Goal: Information Seeking & Learning: Understand process/instructions

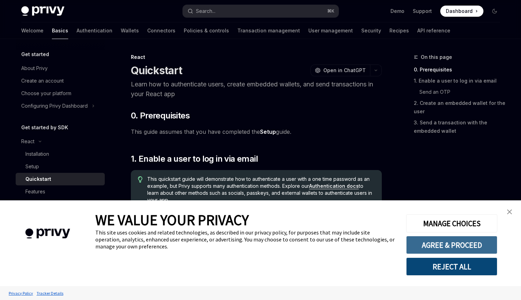
click at [460, 242] on button "AGREE & PROCEED" at bounding box center [451, 245] width 91 height 18
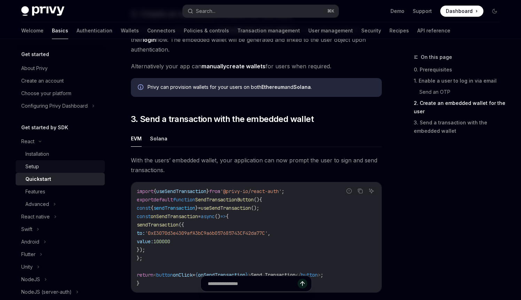
scroll to position [536, 0]
click at [54, 150] on div "Installation" at bounding box center [62, 154] width 75 height 8
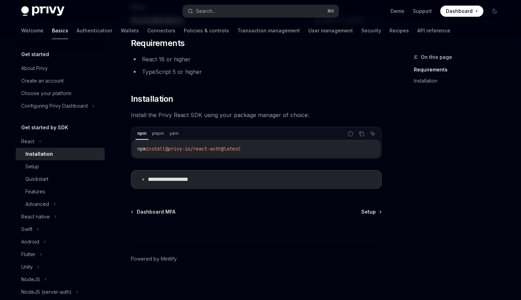
scroll to position [52, 0]
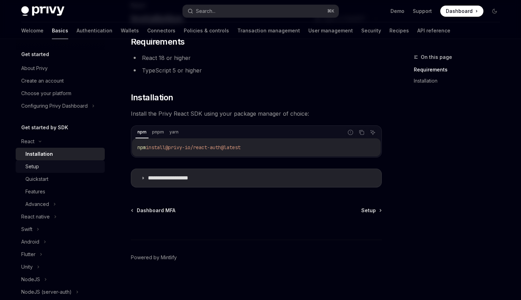
click at [50, 164] on div "Setup" at bounding box center [62, 166] width 75 height 8
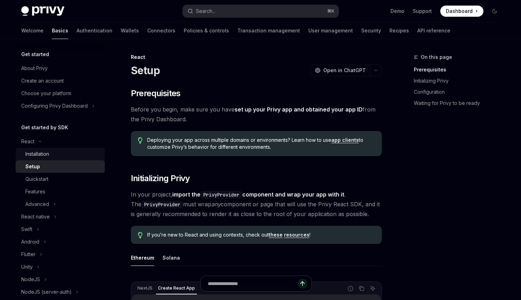
click at [66, 159] on link "Installation" at bounding box center [60, 154] width 89 height 13
click at [67, 154] on div "Installation" at bounding box center [62, 154] width 75 height 8
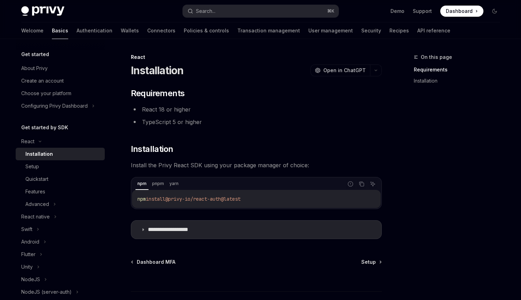
drag, startPoint x: 274, startPoint y: 200, endPoint x: 129, endPoint y: 197, distance: 144.8
click at [129, 197] on div "**********" at bounding box center [191, 202] width 384 height 298
copy span "npm install @privy-io/react-auth@latest"
click at [76, 170] on div "Setup" at bounding box center [62, 166] width 75 height 8
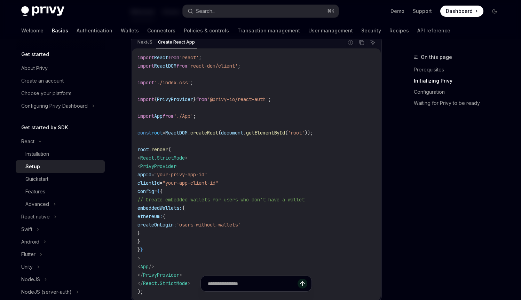
scroll to position [248, 0]
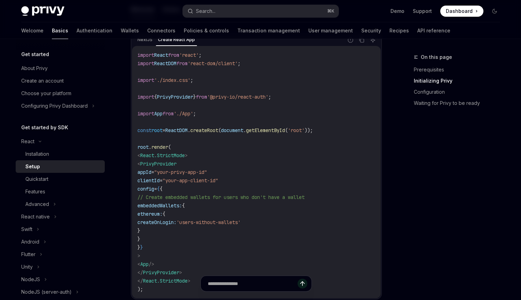
drag, startPoint x: 172, startPoint y: 237, endPoint x: 154, endPoint y: 191, distance: 49.4
click at [154, 191] on code "import React from 'react' ; import ReactDOM from 'react-dom/client' ; import '.…" at bounding box center [257, 172] width 238 height 242
copy code "config = { { // Create embedded wallets for users who don't have a wallet embed…"
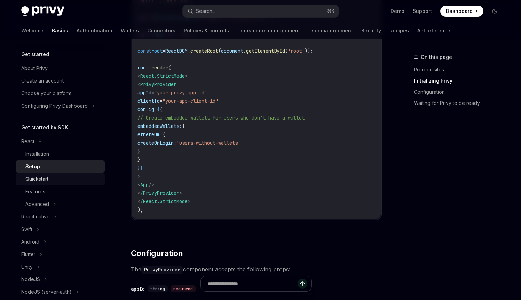
click at [69, 173] on link "Quickstart" at bounding box center [60, 179] width 89 height 13
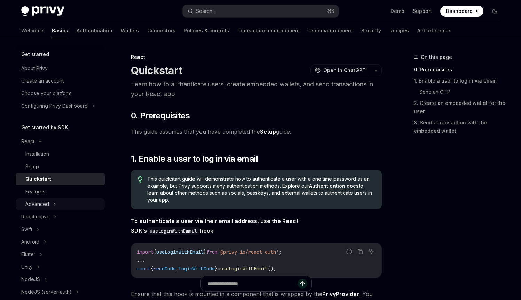
click at [50, 205] on div "Advanced" at bounding box center [60, 204] width 89 height 13
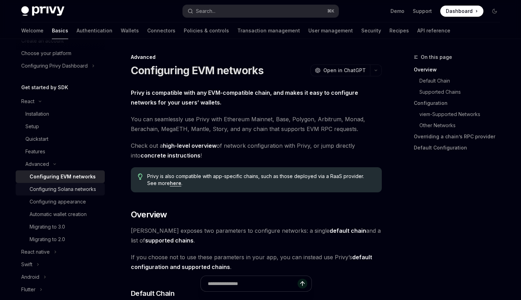
scroll to position [40, 0]
click at [58, 163] on icon at bounding box center [54, 163] width 8 height 3
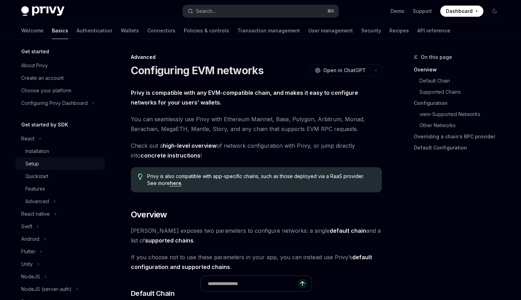
scroll to position [0, 0]
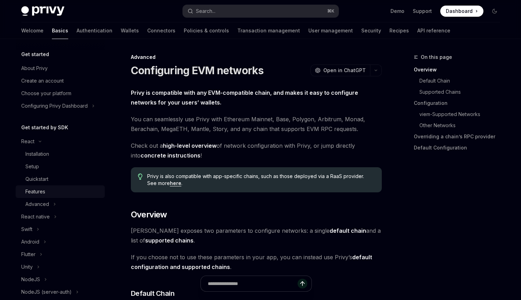
click at [52, 189] on div "Features" at bounding box center [62, 191] width 75 height 8
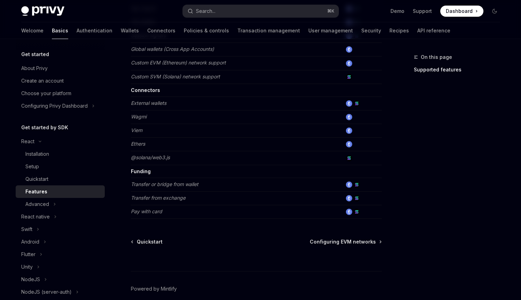
scroll to position [450, 0]
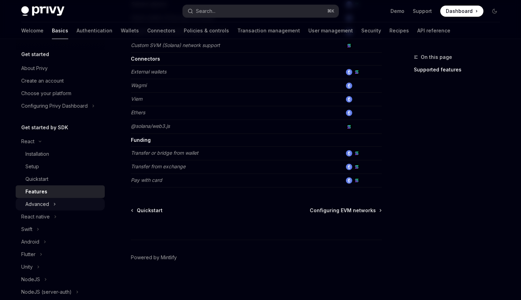
click at [60, 201] on div "Advanced" at bounding box center [60, 204] width 89 height 13
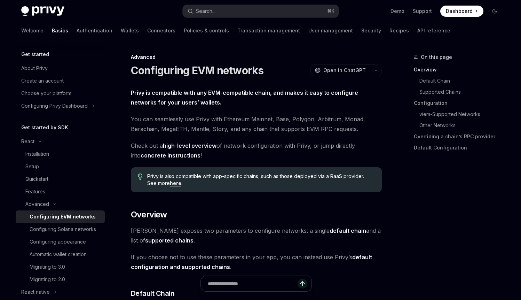
click at [67, 215] on div "Configuring EVM networks" at bounding box center [63, 216] width 66 height 8
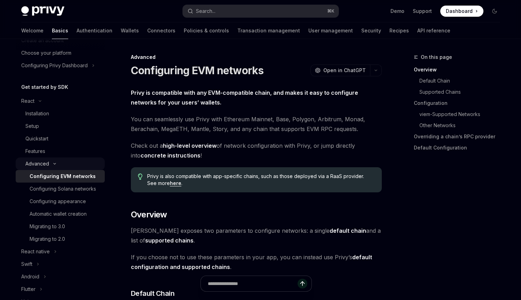
scroll to position [39, 0]
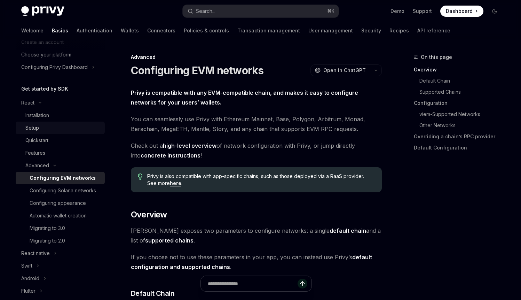
click at [42, 126] on div "Setup" at bounding box center [62, 128] width 75 height 8
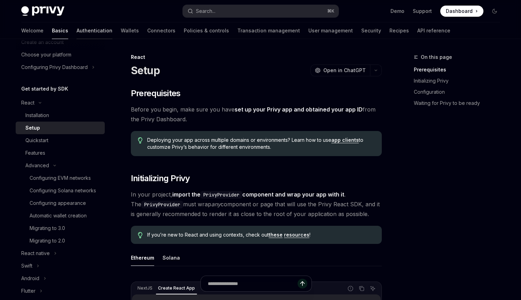
click at [77, 31] on link "Authentication" at bounding box center [95, 30] width 36 height 17
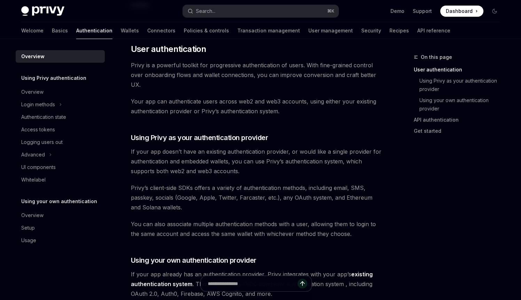
scroll to position [155, 0]
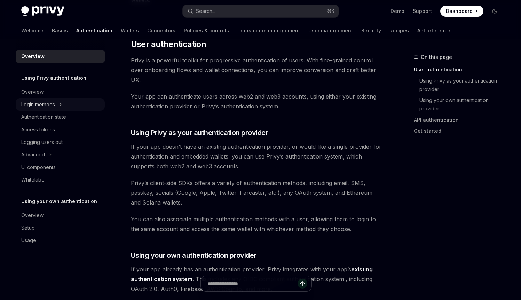
click at [57, 104] on div "Login methods" at bounding box center [60, 104] width 89 height 13
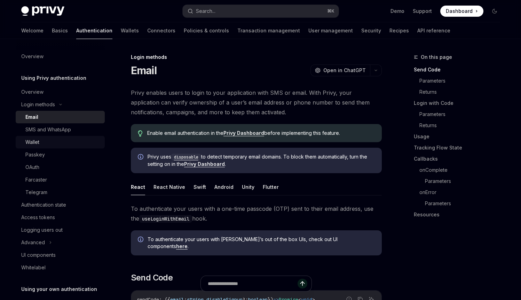
click at [51, 144] on div "Wallet" at bounding box center [62, 142] width 75 height 8
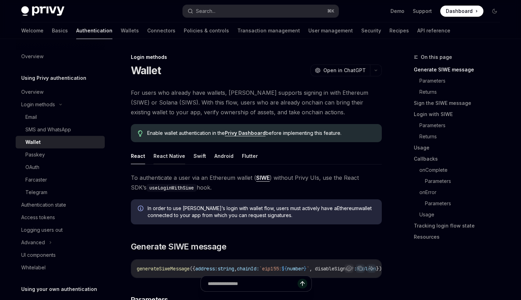
click at [170, 158] on button "React Native" at bounding box center [170, 156] width 32 height 16
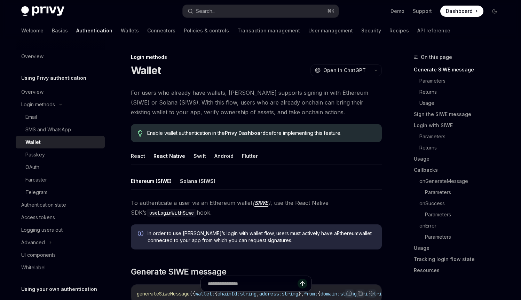
click at [141, 158] on button "React" at bounding box center [138, 156] width 14 height 16
type textarea "*"
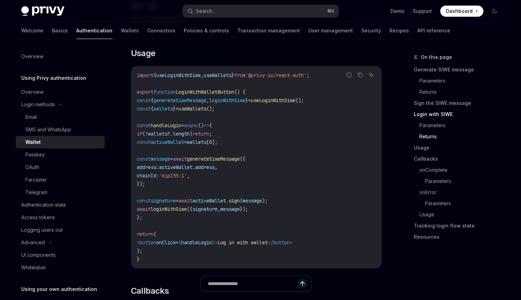
scroll to position [813, 0]
